Goal: Book appointment/travel/reservation

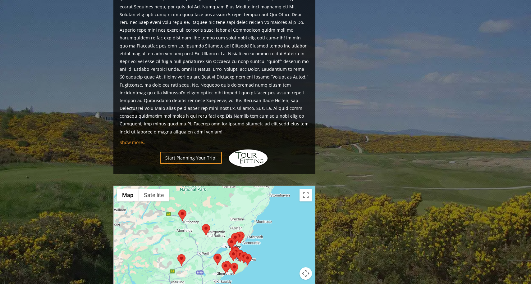
scroll to position [626, 0]
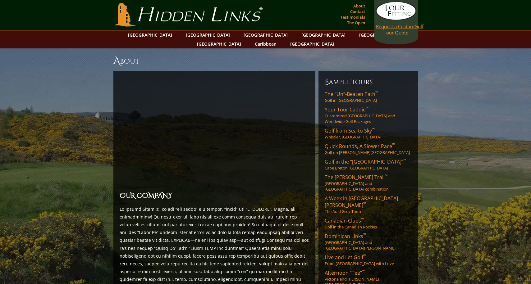
click at [386, 34] on link "Request a Custom Golf Tour Quote" at bounding box center [396, 19] width 40 height 34
click at [193, 35] on link "[GEOGRAPHIC_DATA]" at bounding box center [208, 34] width 50 height 9
